Goal: Navigation & Orientation: Find specific page/section

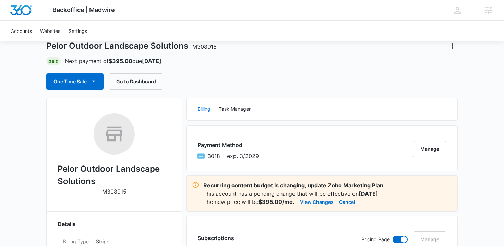
scroll to position [39, 0]
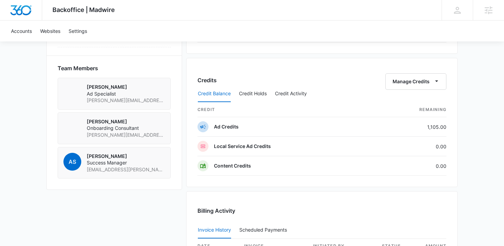
scroll to position [535, 0]
